Goal: Task Accomplishment & Management: Complete application form

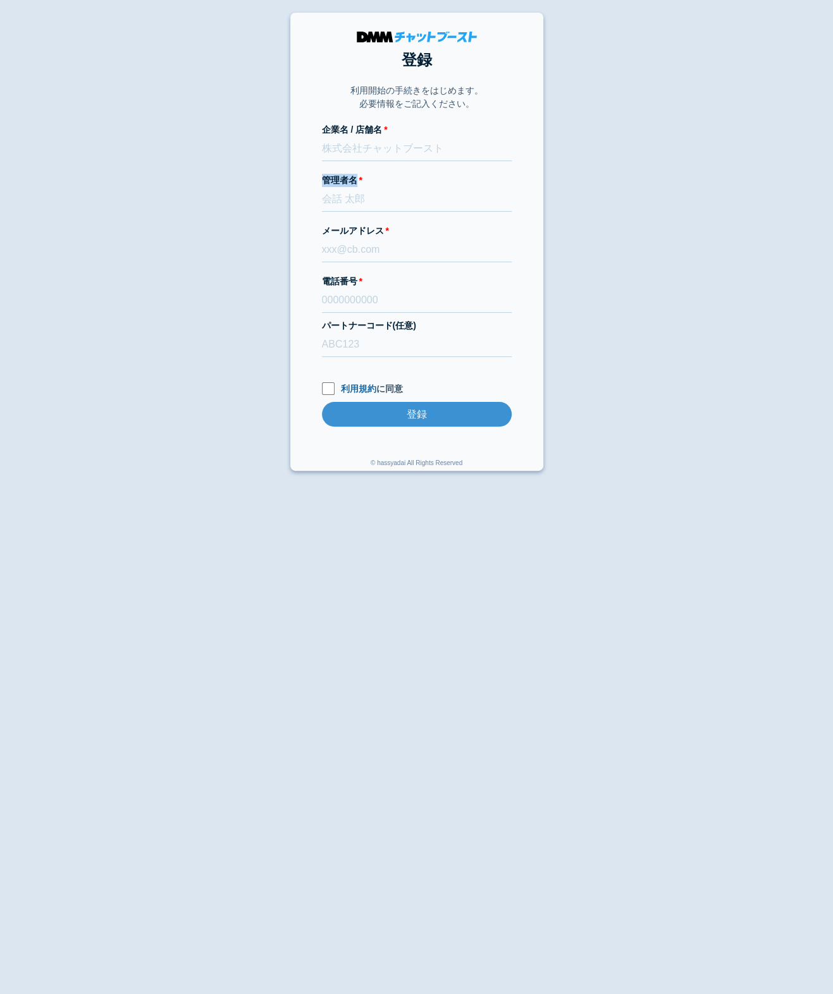
drag, startPoint x: 316, startPoint y: 179, endPoint x: 374, endPoint y: 180, distance: 57.5
click at [374, 180] on section "登録 利用開始の手続きをはじめます。 必要情報をご記入ください。 企業名 / 店舗名 管理者名 メールアドレス 電話番号 パートナーコード(任意) 利用規約 …" at bounding box center [416, 242] width 253 height 458
click at [401, 187] on input "管理者名" at bounding box center [417, 199] width 190 height 25
click at [399, 200] on input "管理者名" at bounding box center [417, 199] width 190 height 25
click at [284, 306] on body "登録 利用開始の手続きをはじめます。 必要情報をご記入ください。 企業名 / 店舗名 管理者名 メールアドレス 電話番号 パートナーコード(任意) 利用規約 …" at bounding box center [416, 242] width 833 height 458
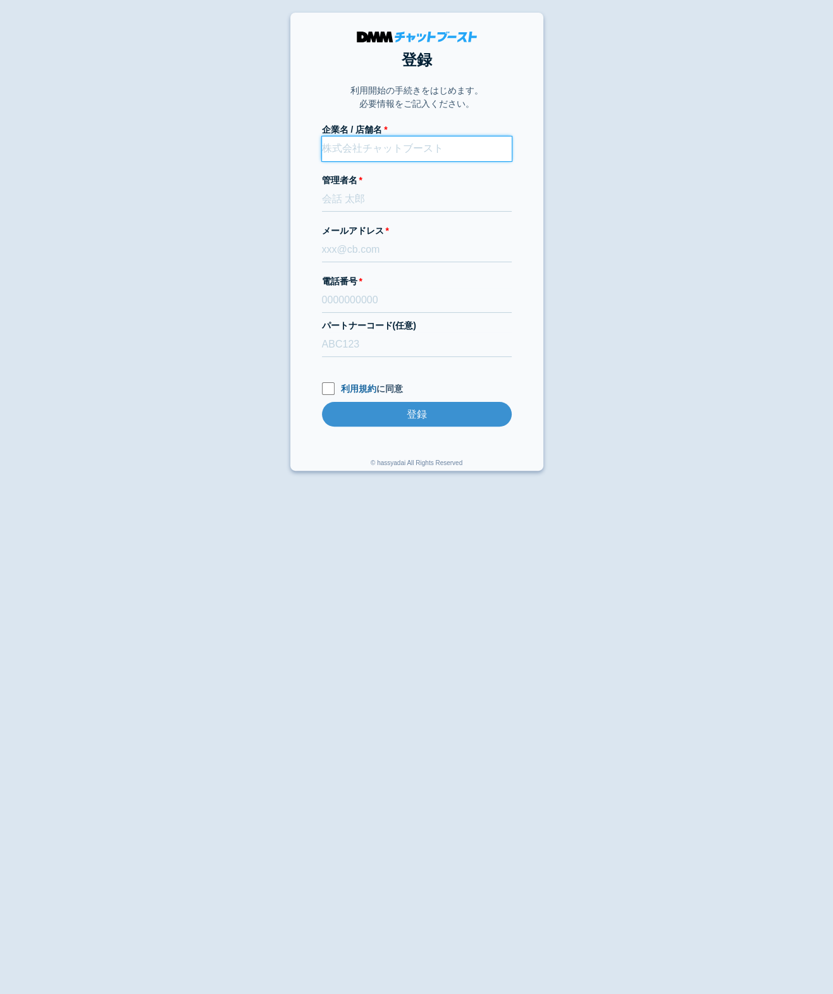
click at [404, 145] on input "企業名 / 店舗名" at bounding box center [417, 149] width 190 height 25
click at [349, 188] on input "管理者名" at bounding box center [417, 199] width 190 height 25
click at [450, 346] on input "パートナーコード(任意)" at bounding box center [417, 345] width 190 height 25
